Goal: Transaction & Acquisition: Purchase product/service

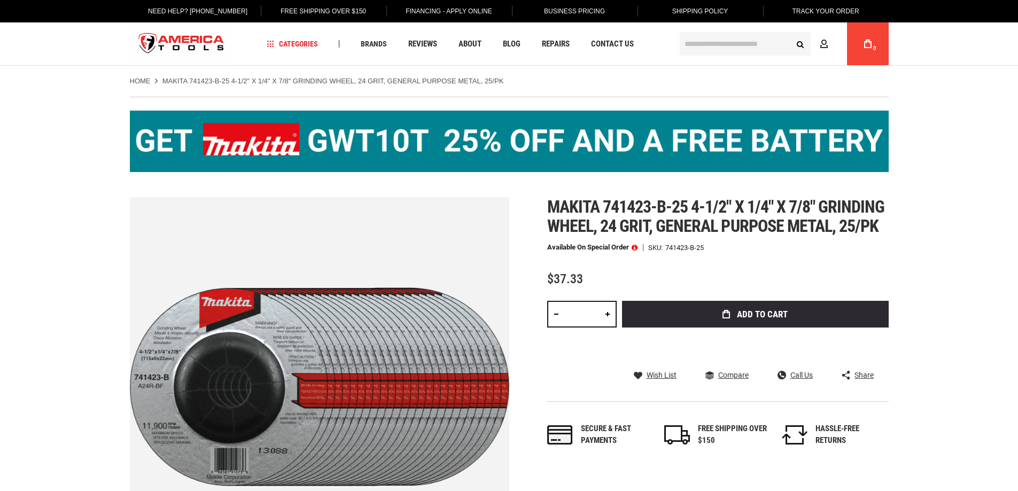
click at [710, 48] on input "text" at bounding box center [745, 44] width 131 height 24
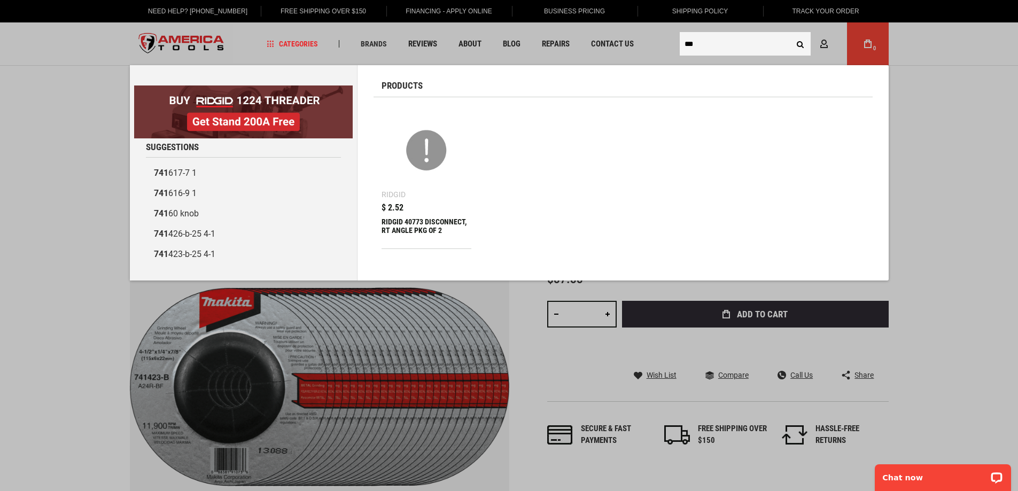
type input "***"
